Goal: Task Accomplishment & Management: Complete application form

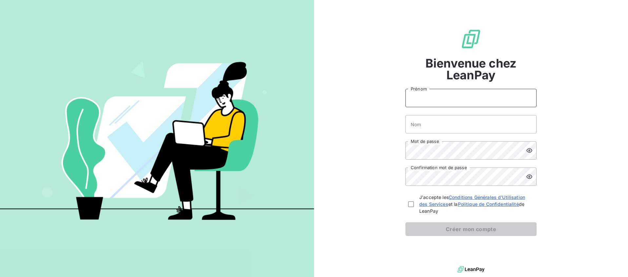
click at [432, 101] on input "Prénom" at bounding box center [470, 98] width 131 height 18
type input "[PERSON_NAME]"
click at [452, 125] on input "Nom" at bounding box center [470, 124] width 131 height 18
type input "Mogenet"
click at [568, 143] on div "Bienvenue chez LeanPay [PERSON_NAME] Mogenet Nom Mot de passe Confirmation mot …" at bounding box center [471, 132] width 314 height 265
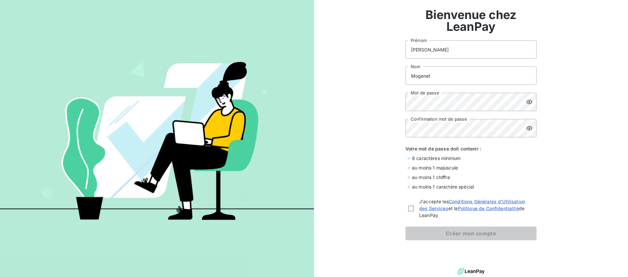
scroll to position [48, 0]
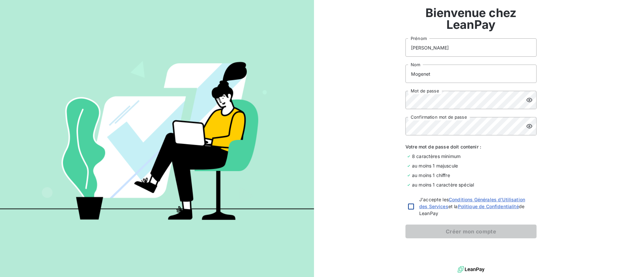
click at [409, 207] on div at bounding box center [411, 207] width 6 height 6
checkbox input "true"
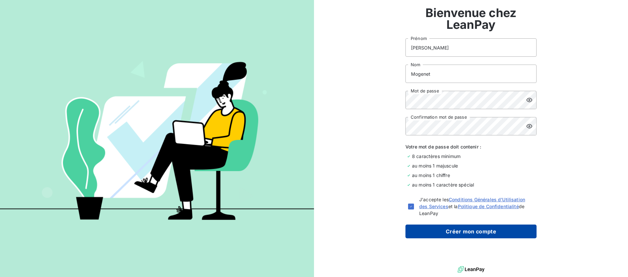
click at [451, 235] on button "Créer mon compte" at bounding box center [470, 232] width 131 height 14
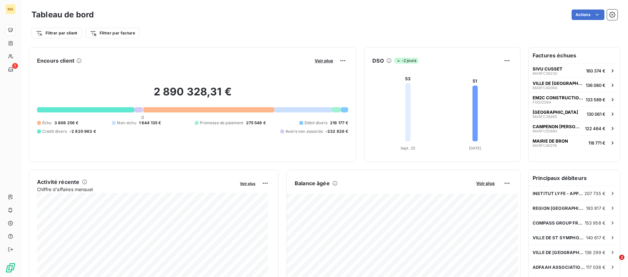
click at [452, 25] on div "Filtrer par client Filtrer par facture" at bounding box center [324, 31] width 586 height 18
